Goal: Information Seeking & Learning: Learn about a topic

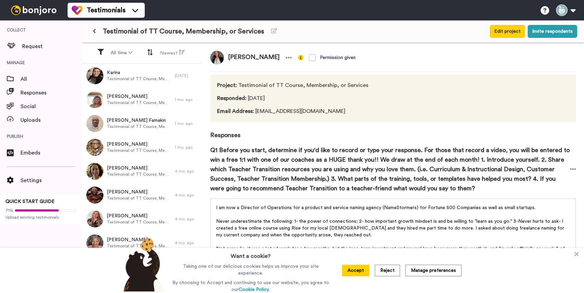
click at [357, 270] on button "Accept" at bounding box center [355, 271] width 27 height 12
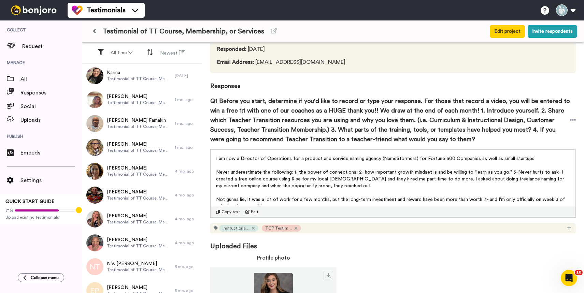
scroll to position [49, 0]
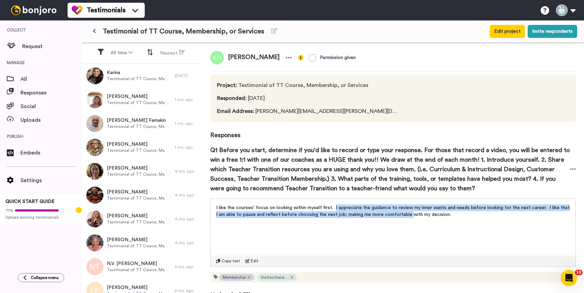
drag, startPoint x: 332, startPoint y: 209, endPoint x: 408, endPoint y: 214, distance: 75.9
click at [408, 214] on span "I like the courses' focus on looking within myself first. I appreciate the guid…" at bounding box center [393, 211] width 355 height 12
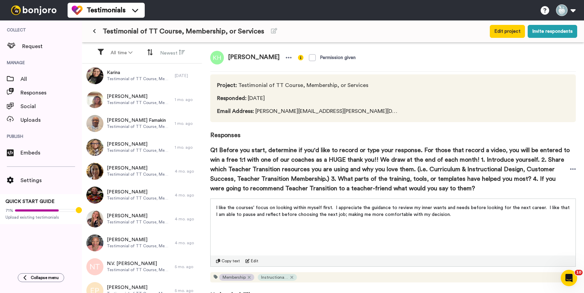
click at [285, 232] on div "I like the courses' focus on looking within myself first. I appreciate the guid…" at bounding box center [392, 233] width 365 height 68
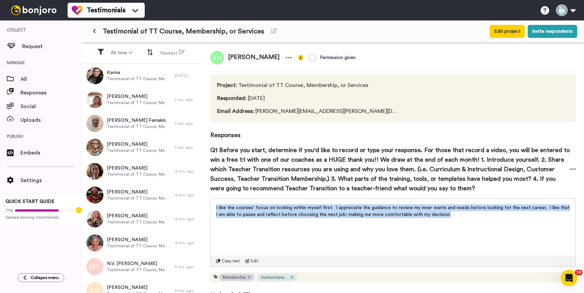
drag, startPoint x: 216, startPoint y: 207, endPoint x: 445, endPoint y: 212, distance: 229.0
click at [445, 212] on p "I like the courses' focus on looking within myself first. I appreciate the guid…" at bounding box center [393, 211] width 354 height 14
copy span "I like the courses' focus on looking within myself first. I appreciate the guid…"
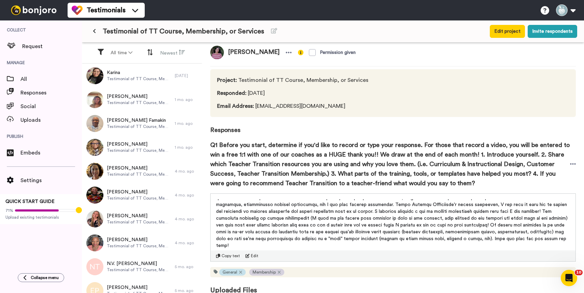
scroll to position [5, 0]
